Goal: Task Accomplishment & Management: Use online tool/utility

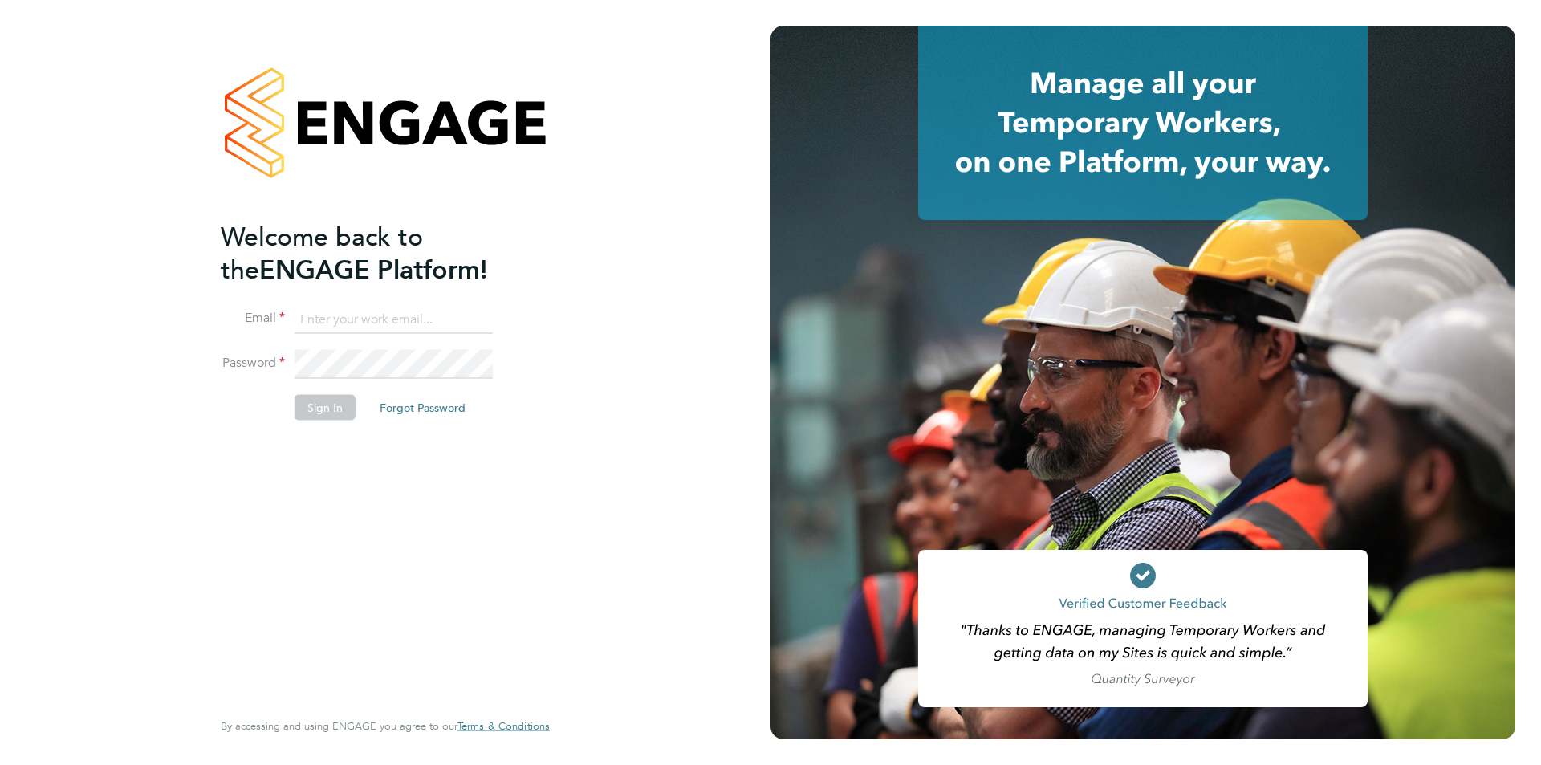
type input "nickbriant@jambo.co"
click at [329, 403] on button "Sign In" at bounding box center [324, 407] width 61 height 26
